Goal: Task Accomplishment & Management: Manage account settings

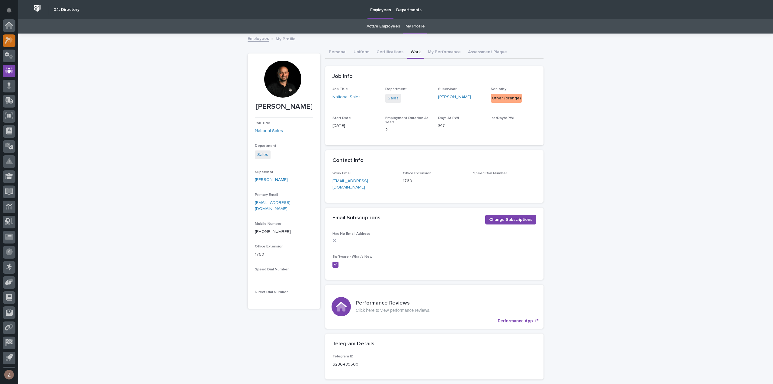
scroll to position [13, 0]
click at [9, 25] on icon at bounding box center [7, 27] width 5 height 7
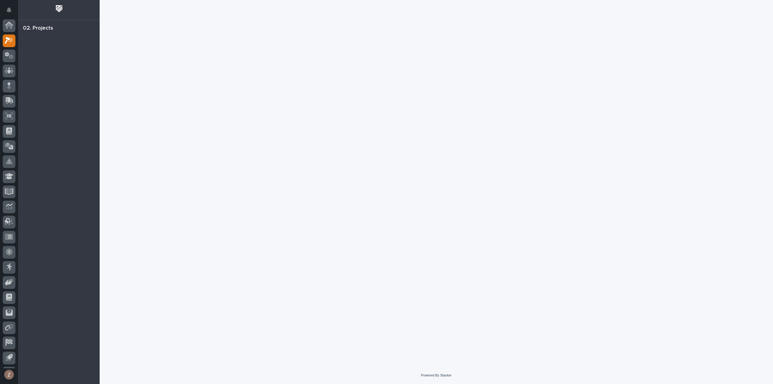
scroll to position [13, 0]
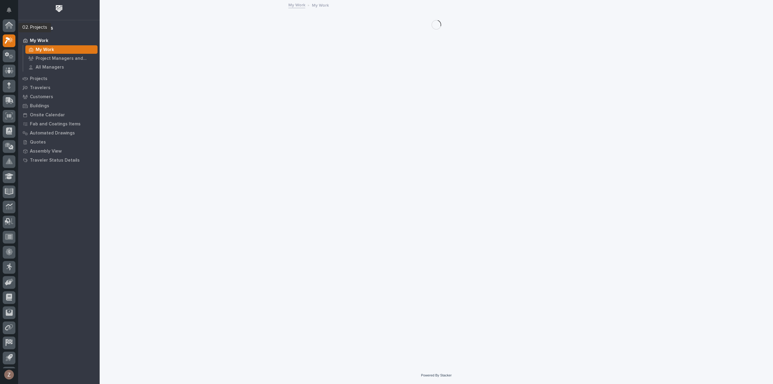
scroll to position [13, 0]
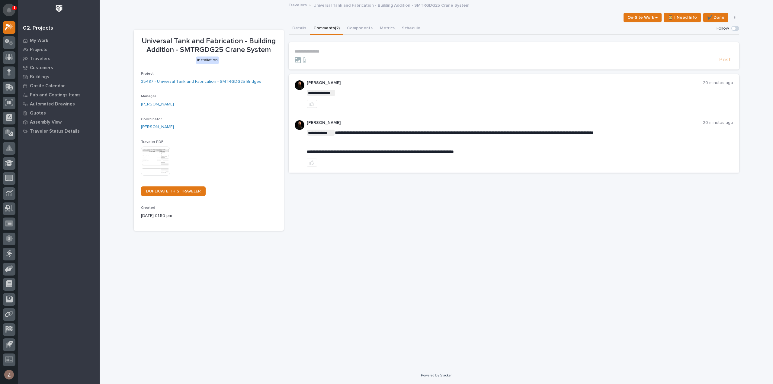
click at [11, 8] on icon "Notifications" at bounding box center [9, 9] width 5 height 5
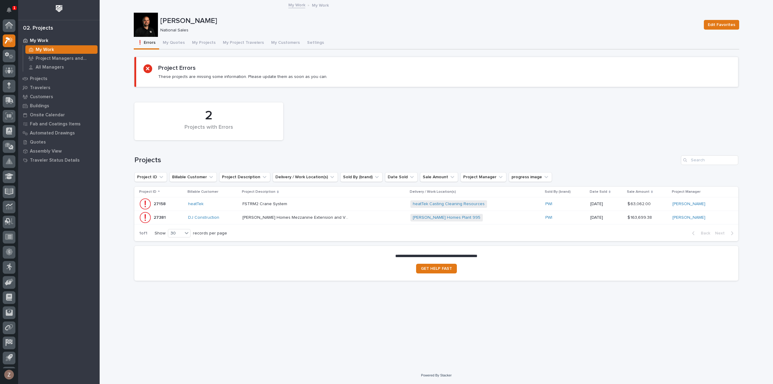
scroll to position [13, 0]
click at [372, 217] on div "Clayton Homes Mezzanine Extension and VRC - Plant 995 Clayton Homes Mezzanine E…" at bounding box center [323, 218] width 163 height 10
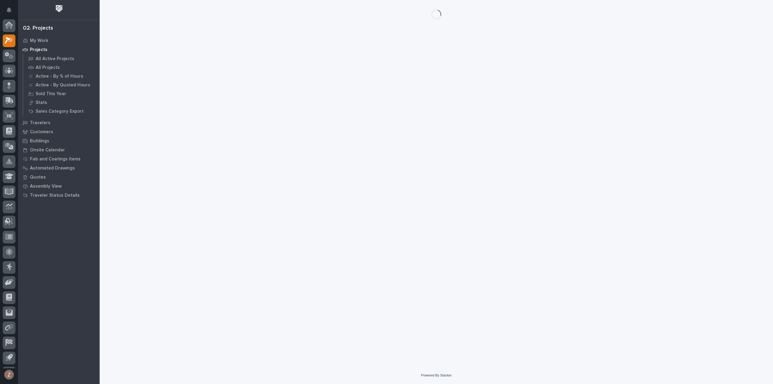
scroll to position [13, 0]
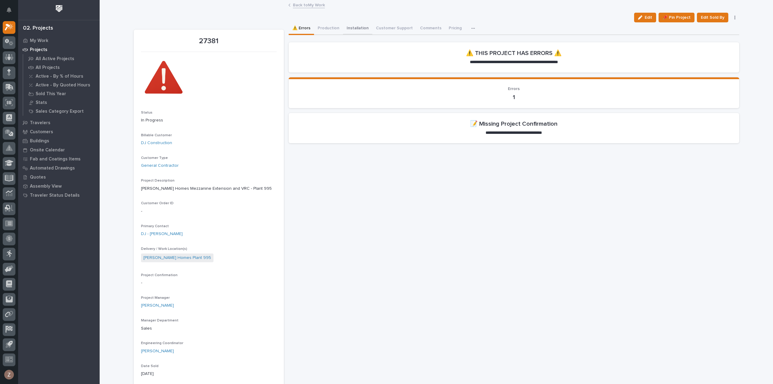
click at [361, 27] on button "Installation" at bounding box center [357, 28] width 29 height 13
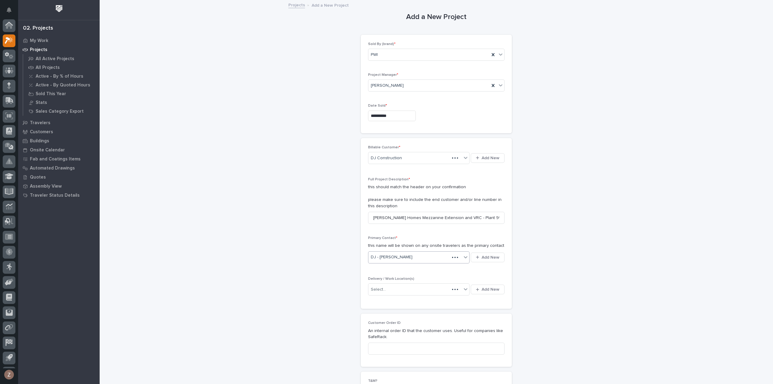
scroll to position [13, 0]
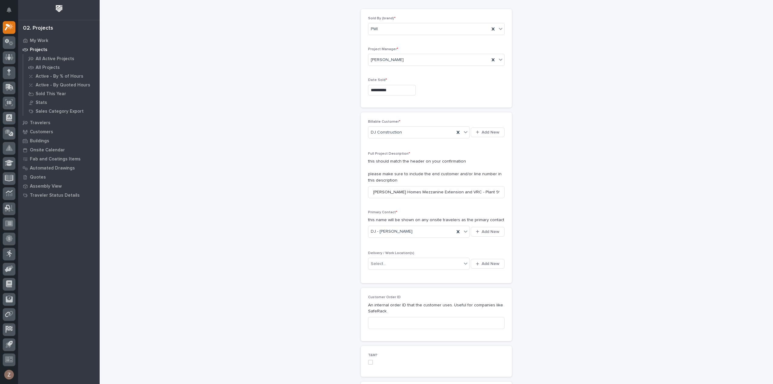
scroll to position [0, 0]
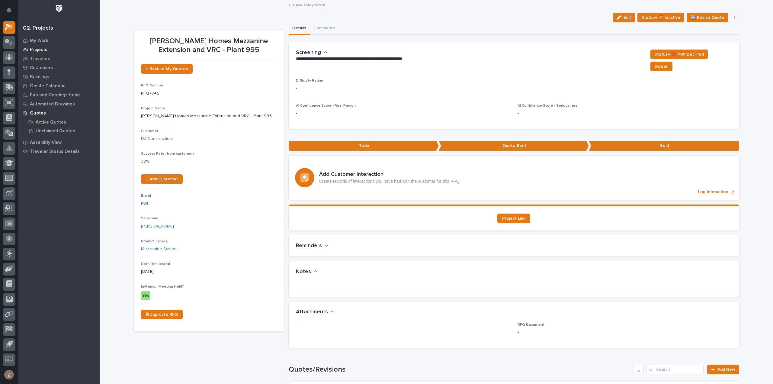
click at [42, 47] on p "Projects" at bounding box center [39, 49] width 18 height 5
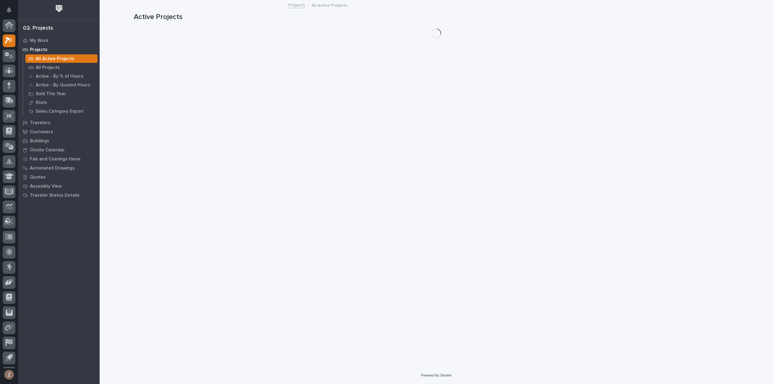
scroll to position [13, 0]
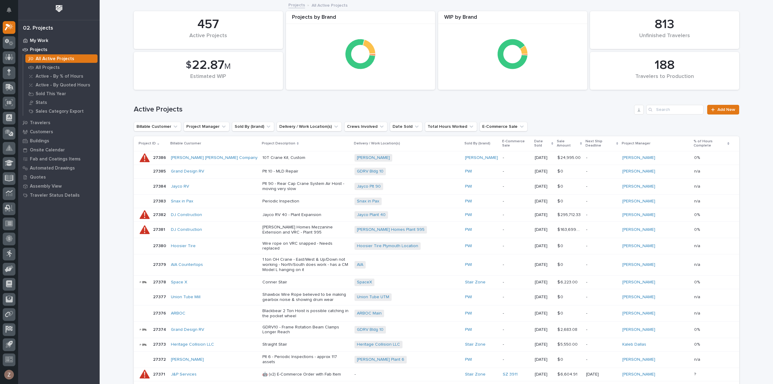
click at [38, 38] on p "My Work" at bounding box center [39, 40] width 18 height 5
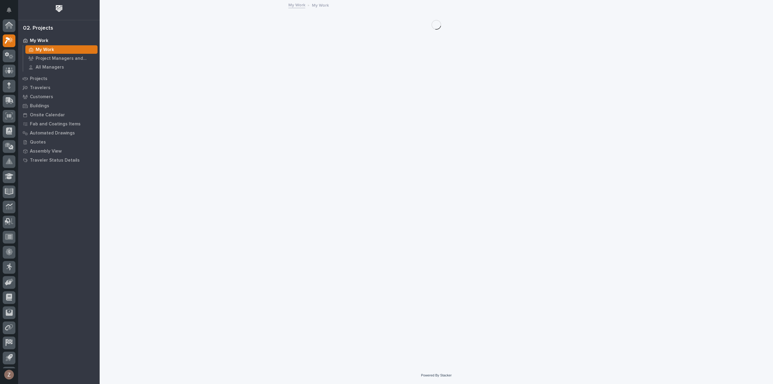
scroll to position [13, 0]
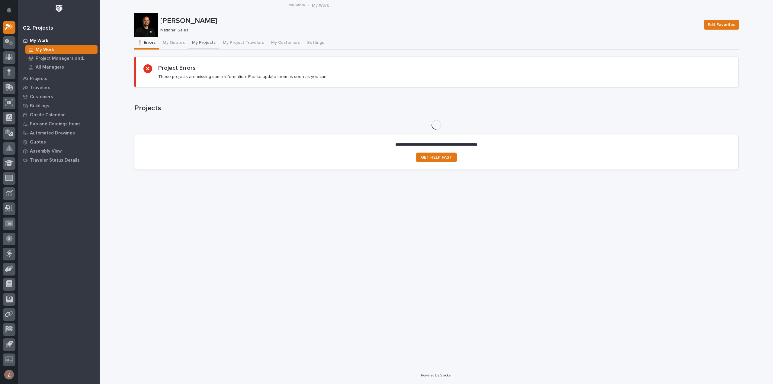
click at [205, 41] on button "My Projects" at bounding box center [203, 43] width 31 height 13
